Goal: Find specific page/section: Find specific page/section

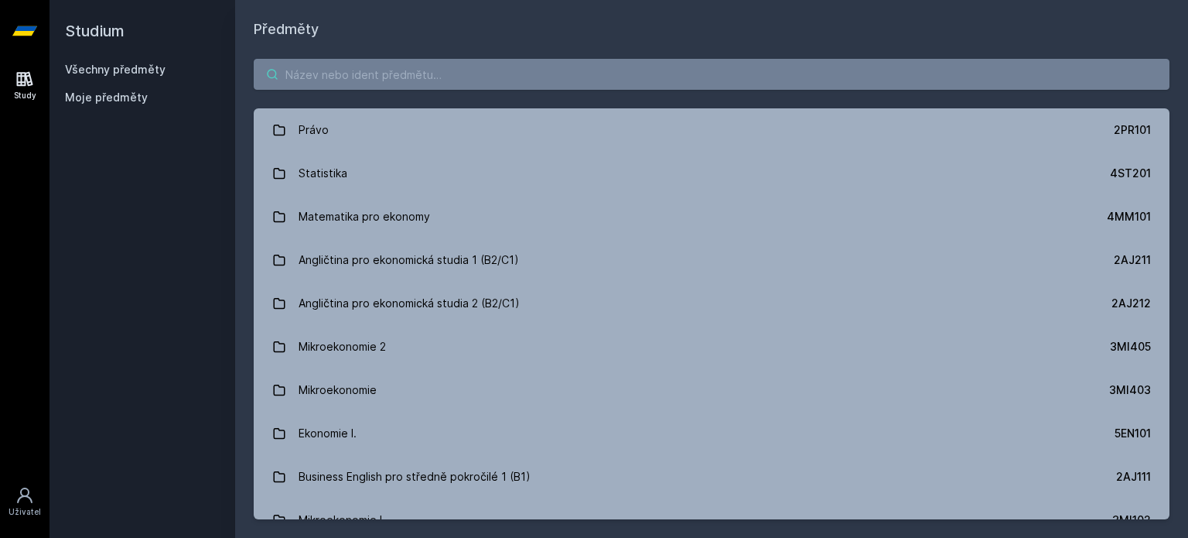
click at [306, 80] on input "search" at bounding box center [712, 74] width 916 height 31
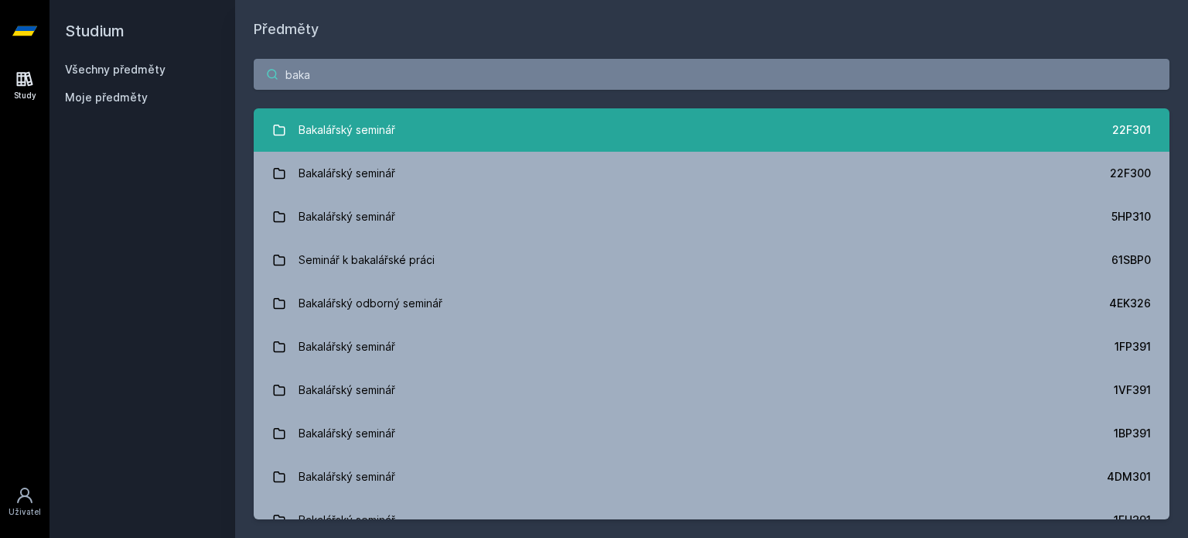
type input "baka"
click at [410, 118] on link "Bakalářský seminář 22F301" at bounding box center [712, 129] width 916 height 43
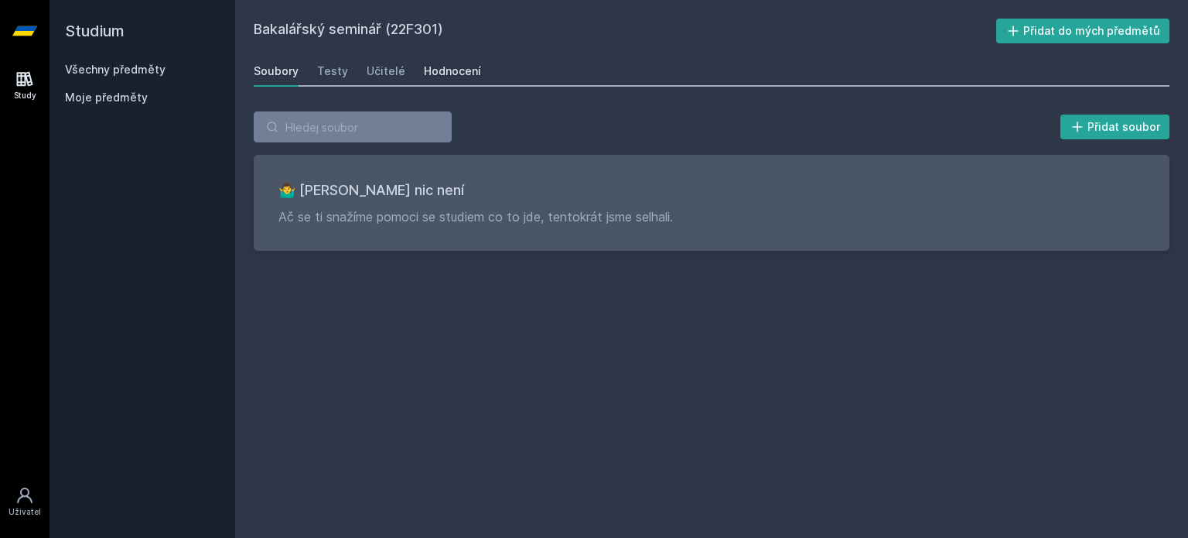
click at [462, 64] on div "Hodnocení" at bounding box center [452, 70] width 57 height 15
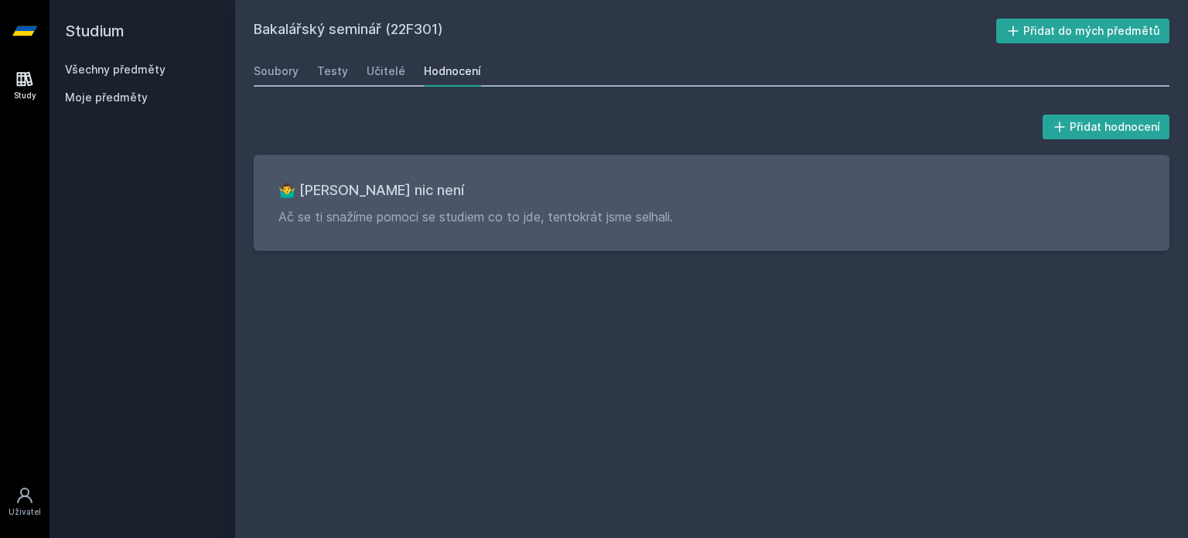
click at [297, 74] on div "Soubory Testy Učitelé Hodnocení" at bounding box center [712, 71] width 916 height 31
click at [285, 73] on div "Soubory" at bounding box center [276, 70] width 45 height 15
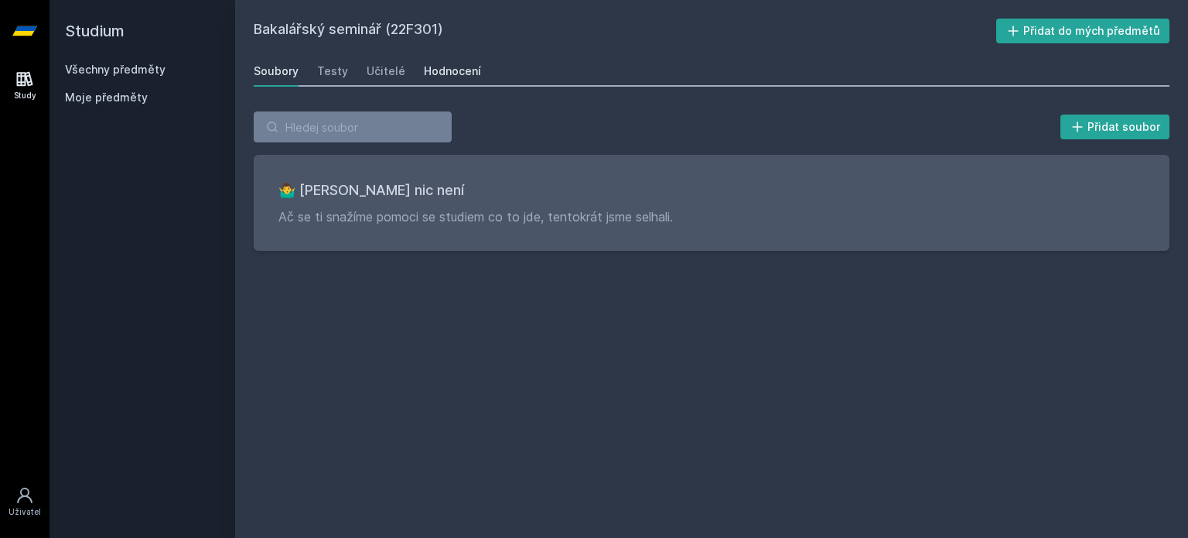
click at [434, 73] on div "Hodnocení" at bounding box center [452, 70] width 57 height 15
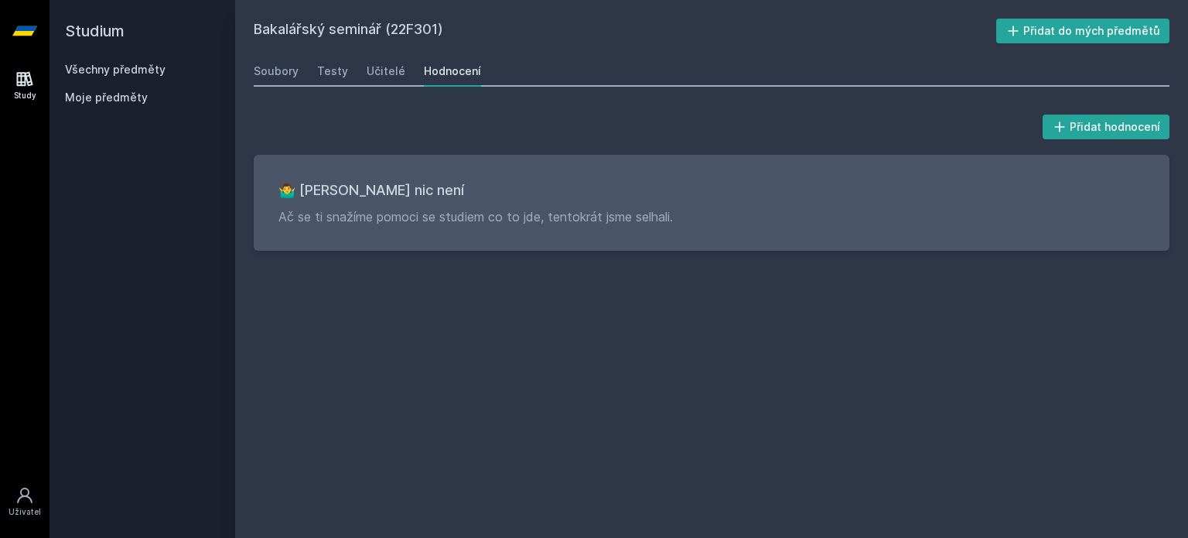
click at [118, 73] on link "Všechny předměty" at bounding box center [115, 69] width 101 height 13
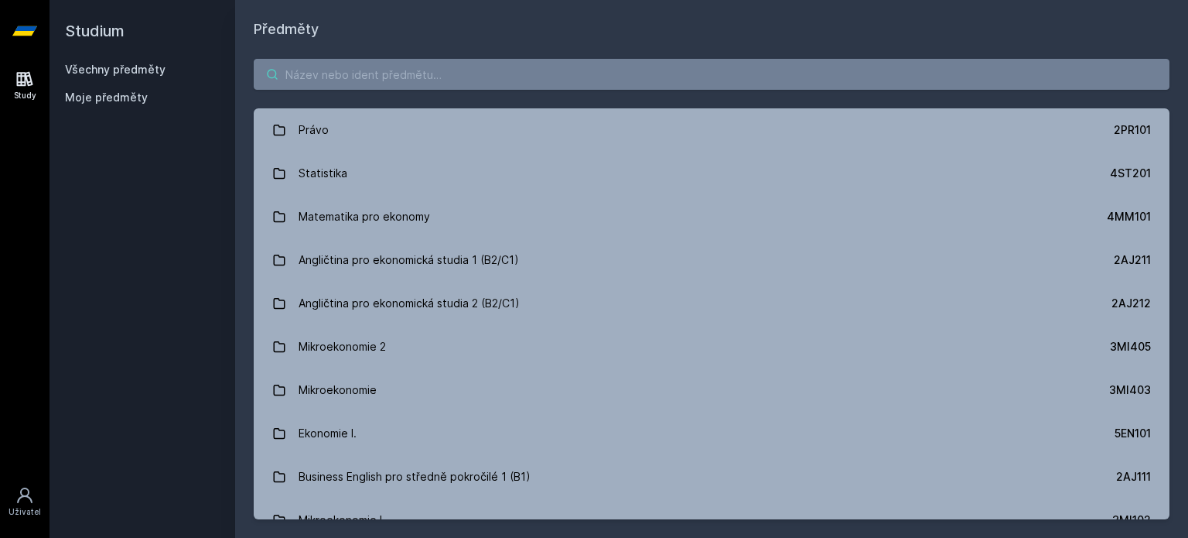
click at [326, 79] on input "search" at bounding box center [712, 74] width 916 height 31
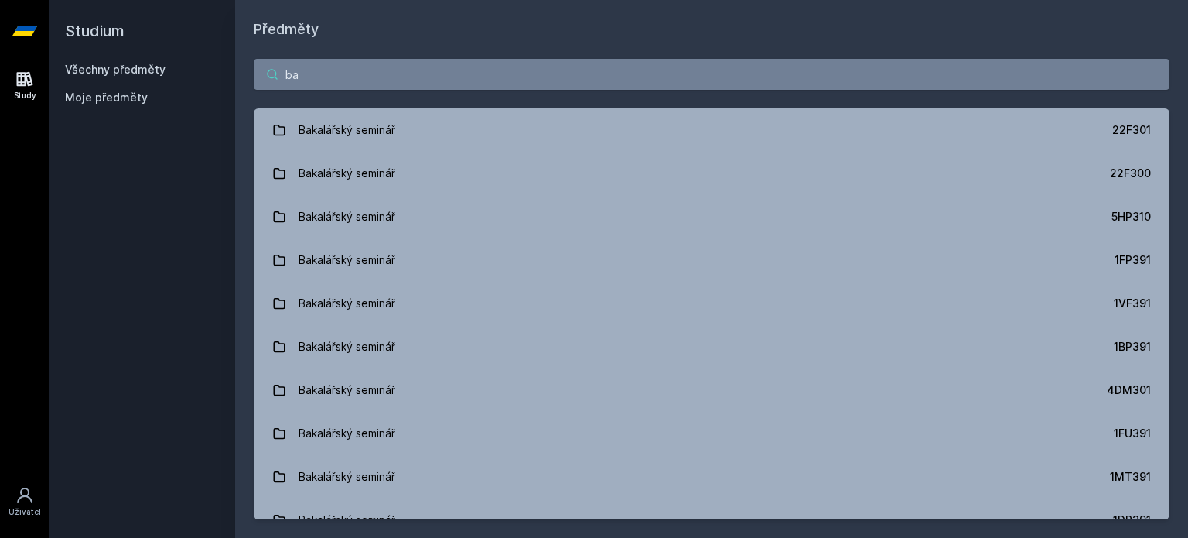
type input "b"
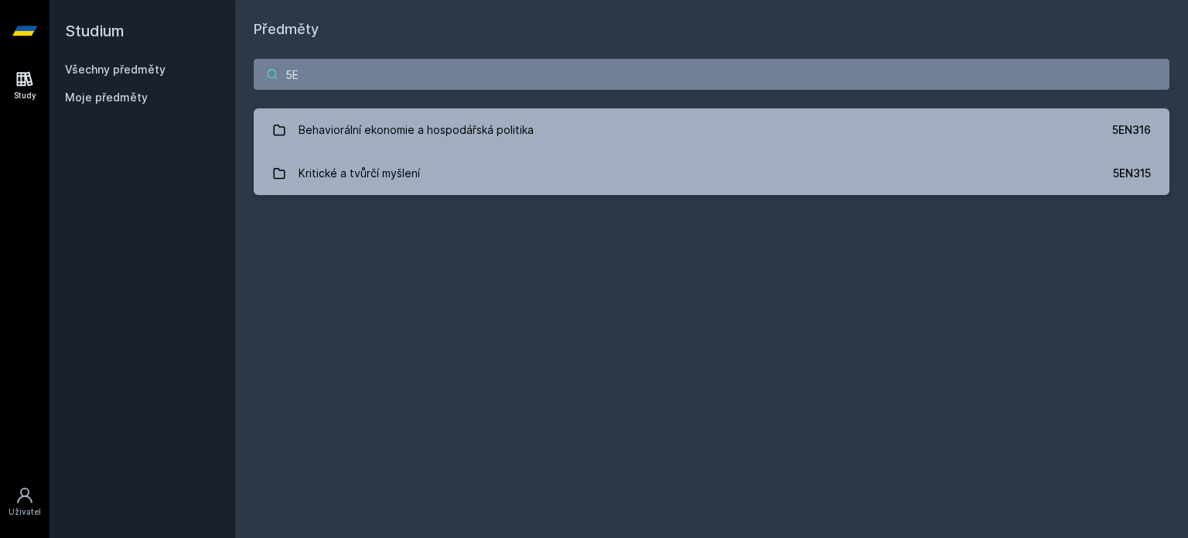
type input "5"
